Goal: Transaction & Acquisition: Purchase product/service

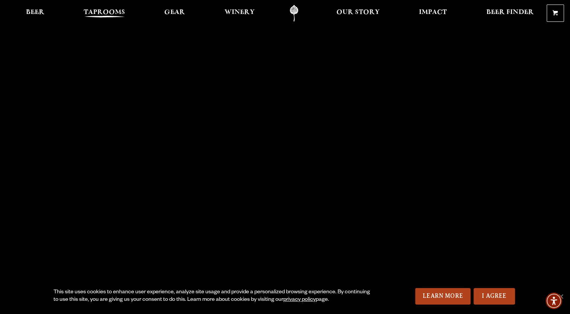
click at [108, 10] on span "Taprooms" at bounding box center [104, 12] width 41 height 6
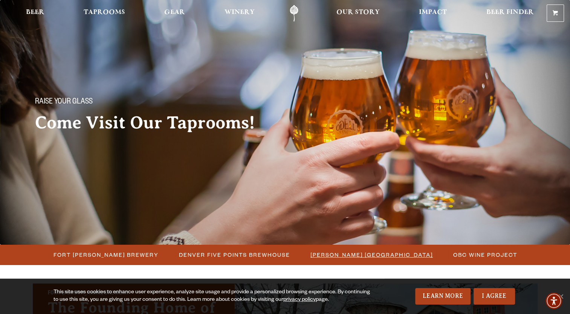
click at [333, 261] on li "[PERSON_NAME] [GEOGRAPHIC_DATA]" at bounding box center [371, 255] width 143 height 14
click at [333, 255] on span "[PERSON_NAME] [GEOGRAPHIC_DATA]" at bounding box center [371, 254] width 122 height 11
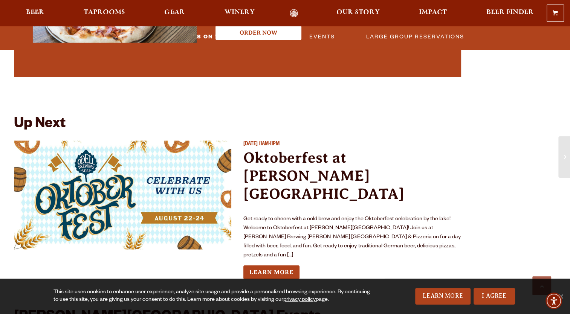
scroll to position [1380, 0]
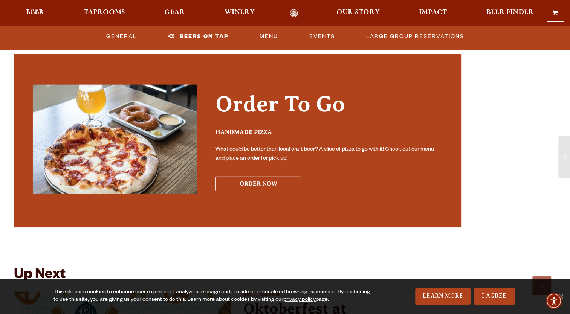
click at [279, 176] on button "ORDER NOW" at bounding box center [258, 183] width 86 height 15
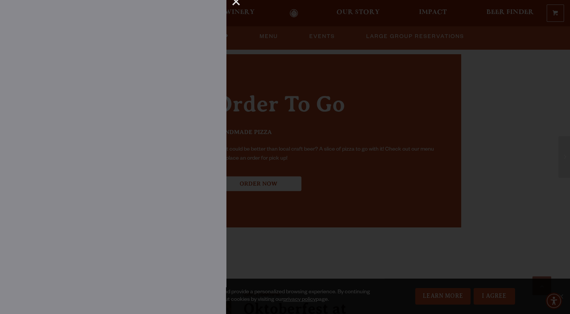
click at [360, 106] on div at bounding box center [285, 157] width 570 height 314
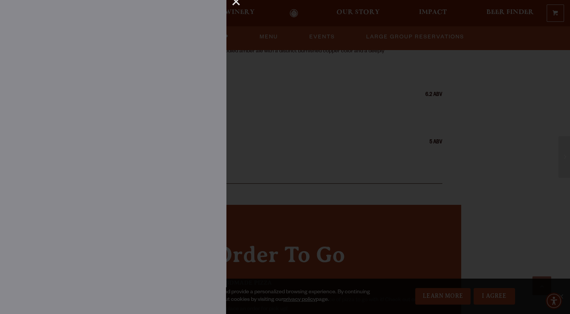
click at [295, 165] on div at bounding box center [285, 157] width 570 height 314
